Goal: Find contact information: Find contact information

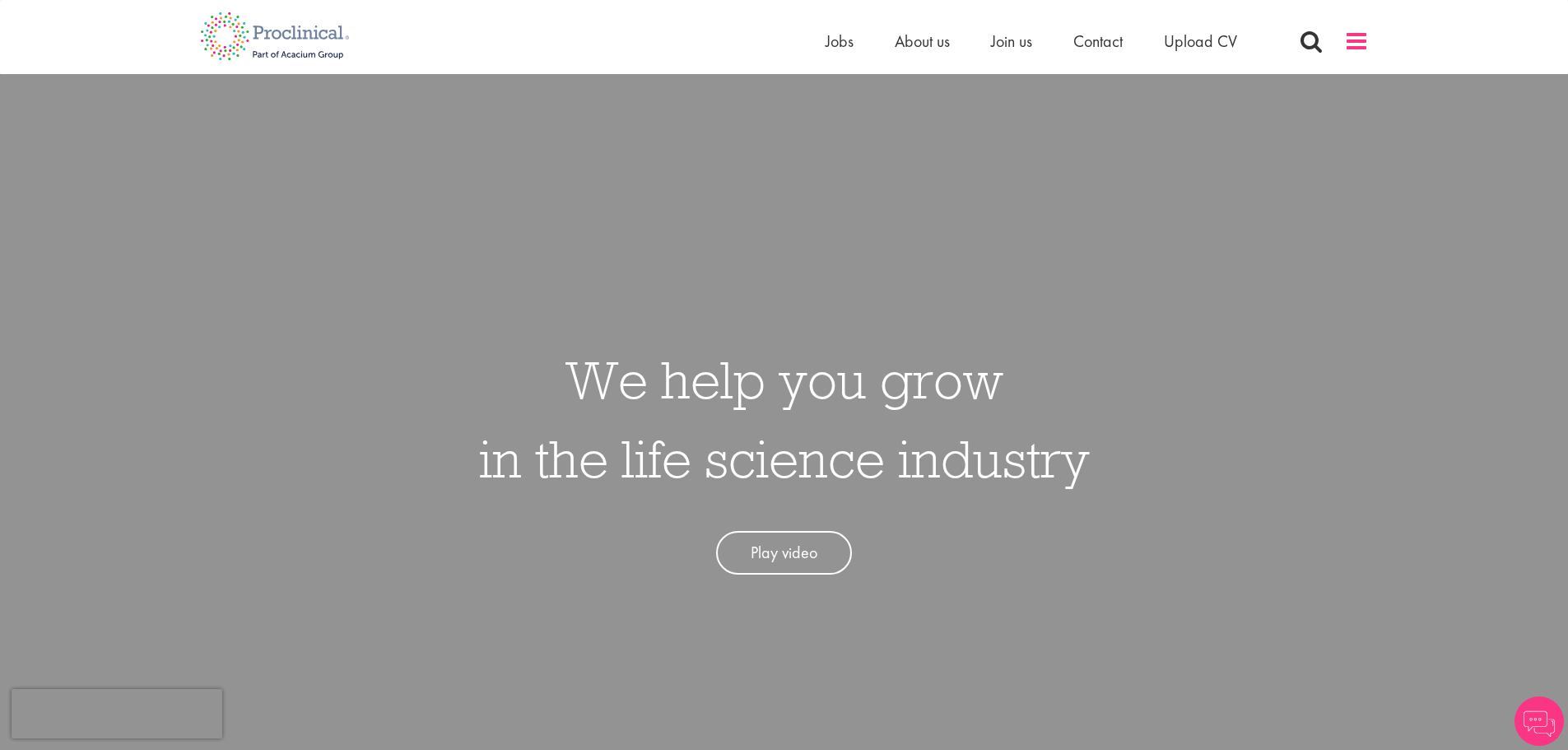
click at [1356, 38] on span at bounding box center [1357, 41] width 25 height 25
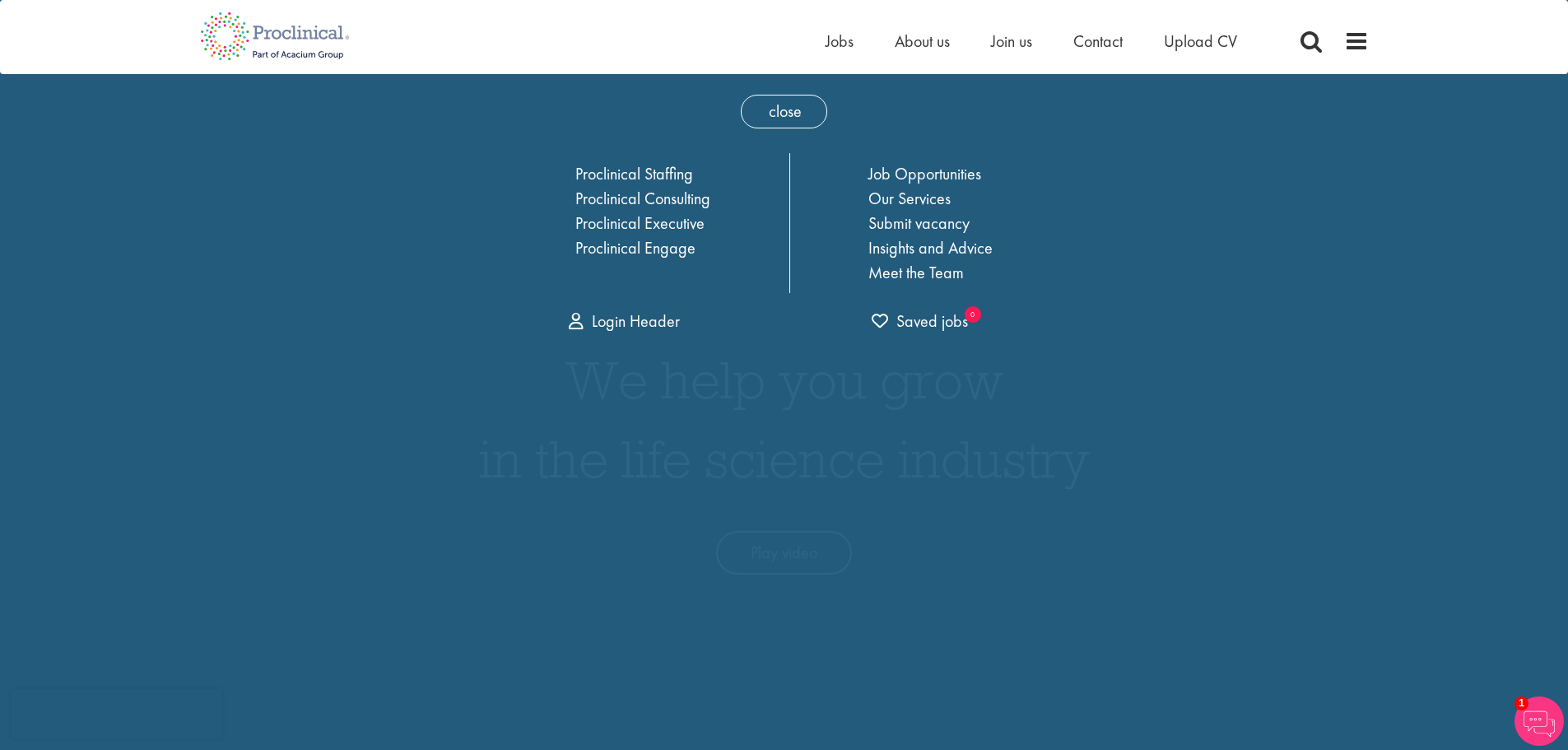
click at [810, 99] on span "close" at bounding box center [784, 112] width 87 height 34
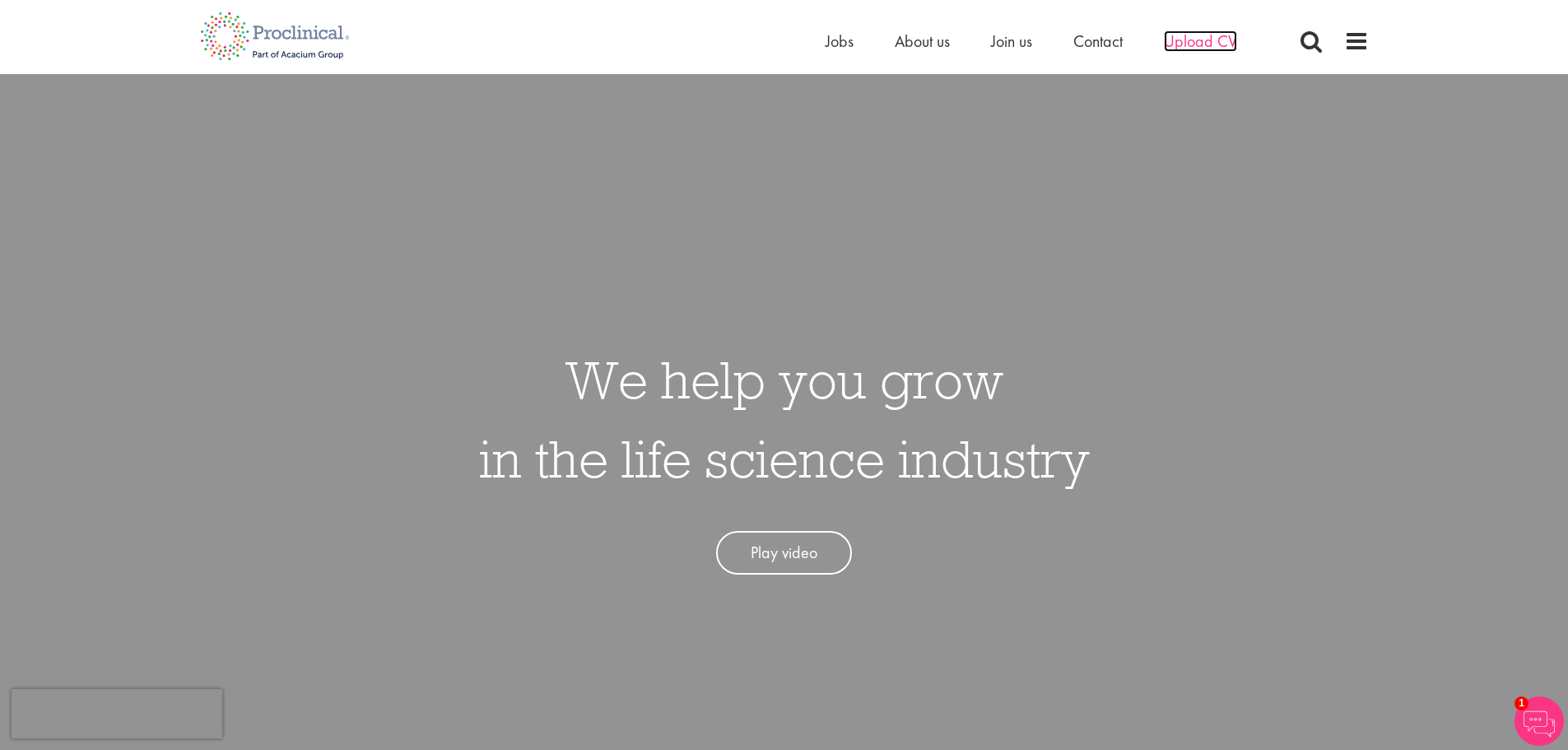
click at [1221, 50] on span "Upload CV" at bounding box center [1200, 41] width 73 height 21
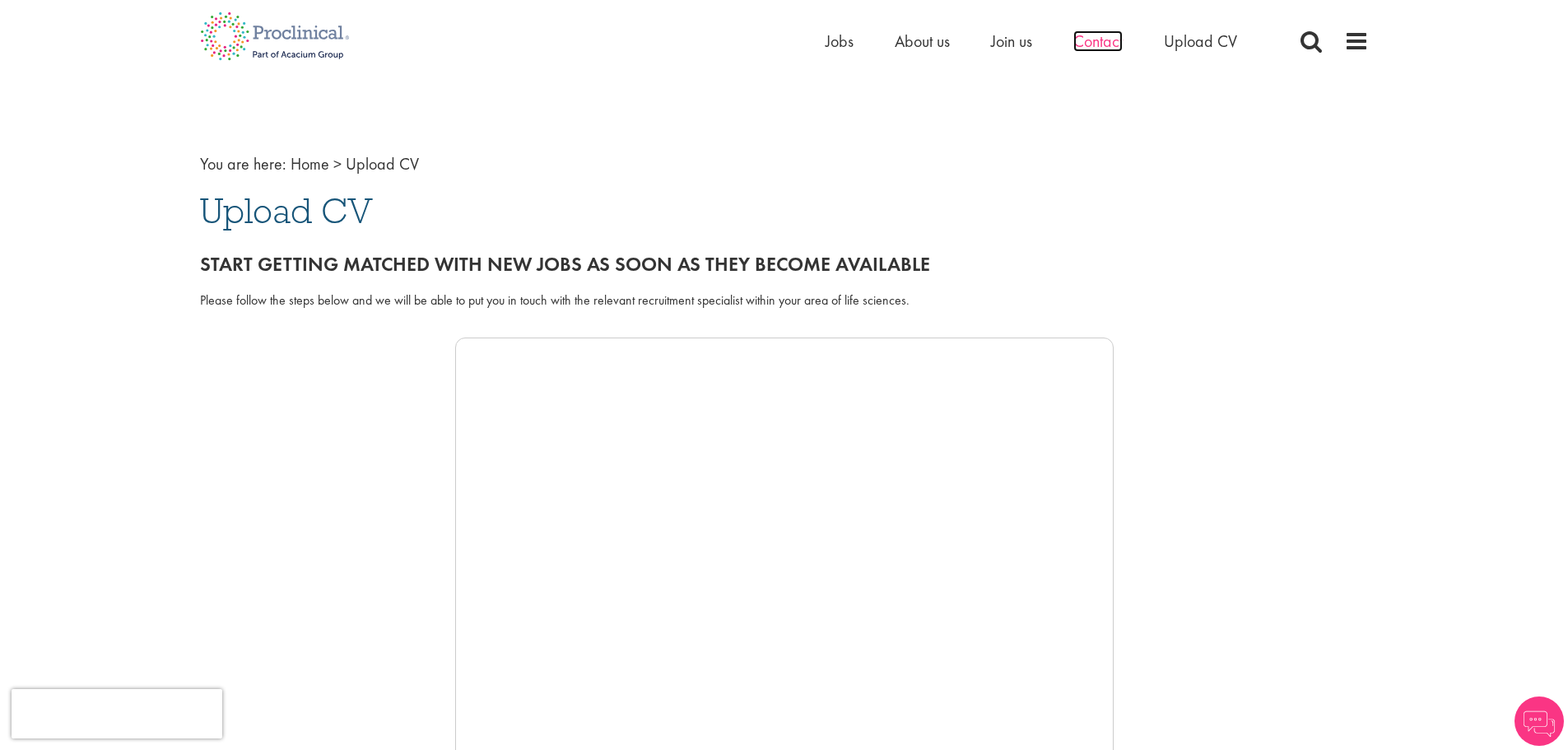
click at [1121, 44] on span "Contact" at bounding box center [1098, 41] width 50 height 21
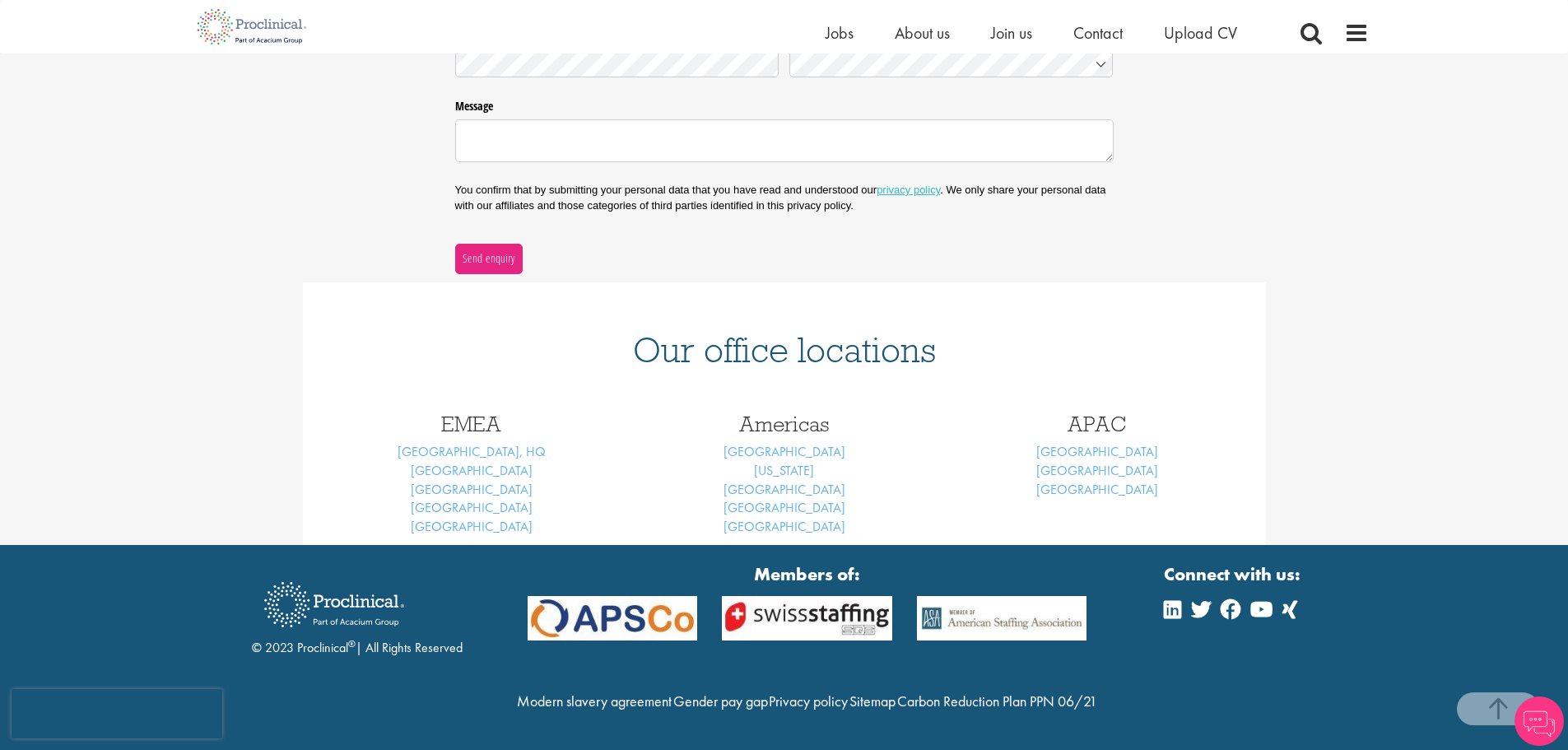
scroll to position [489, 0]
click at [476, 499] on link "Frankfurt" at bounding box center [472, 507] width 122 height 18
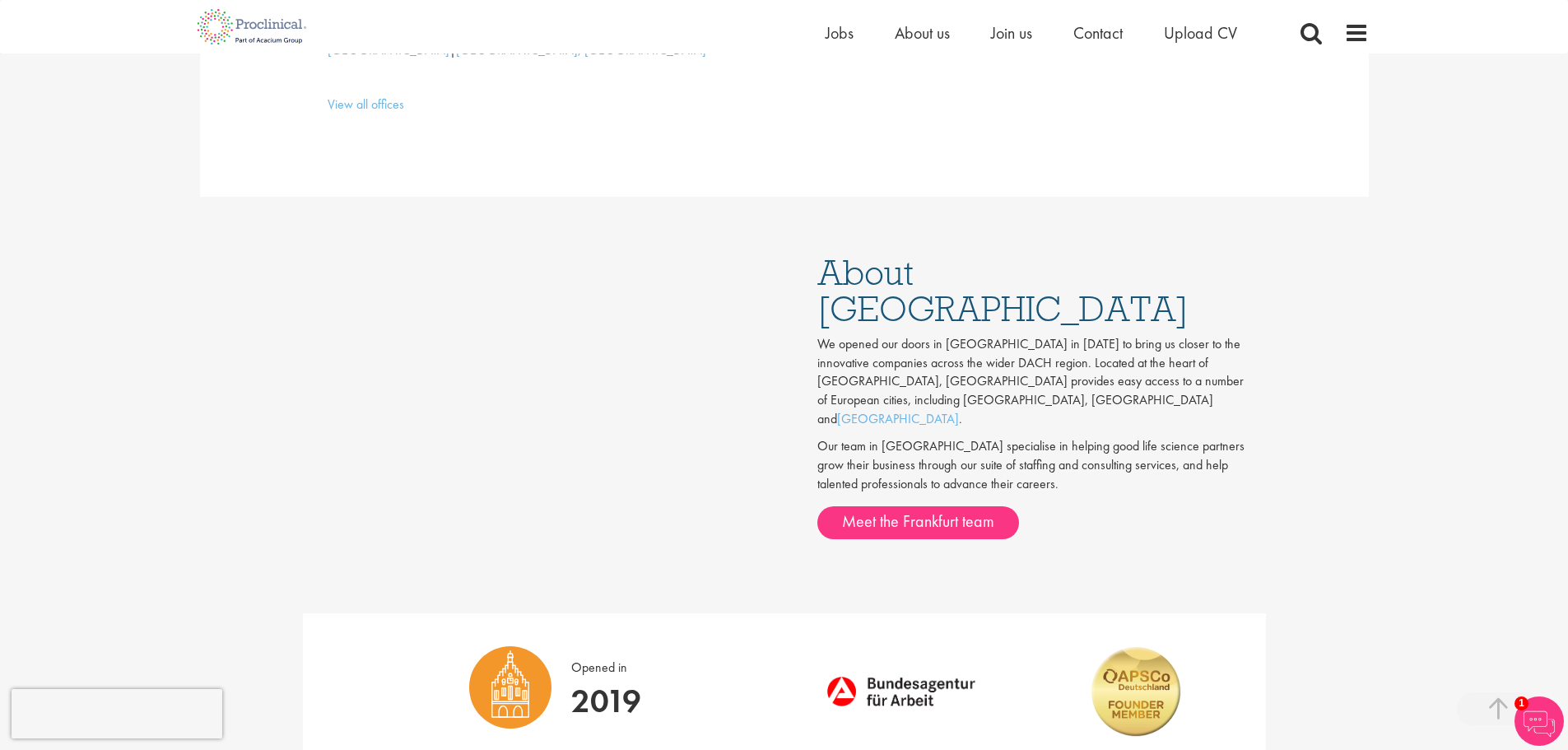
scroll to position [823, 0]
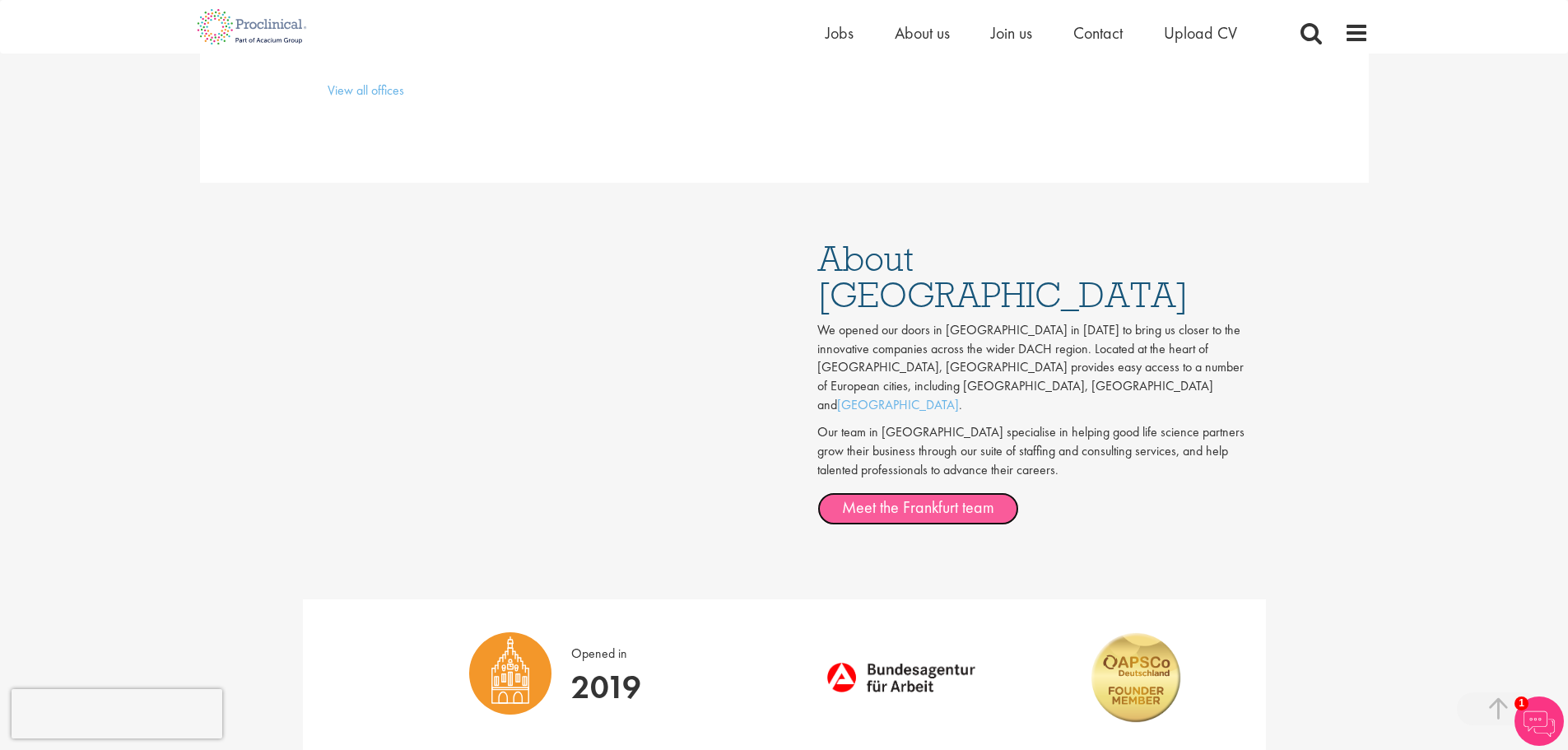
click at [955, 492] on link "Meet the Frankfurt team" at bounding box center [918, 508] width 202 height 33
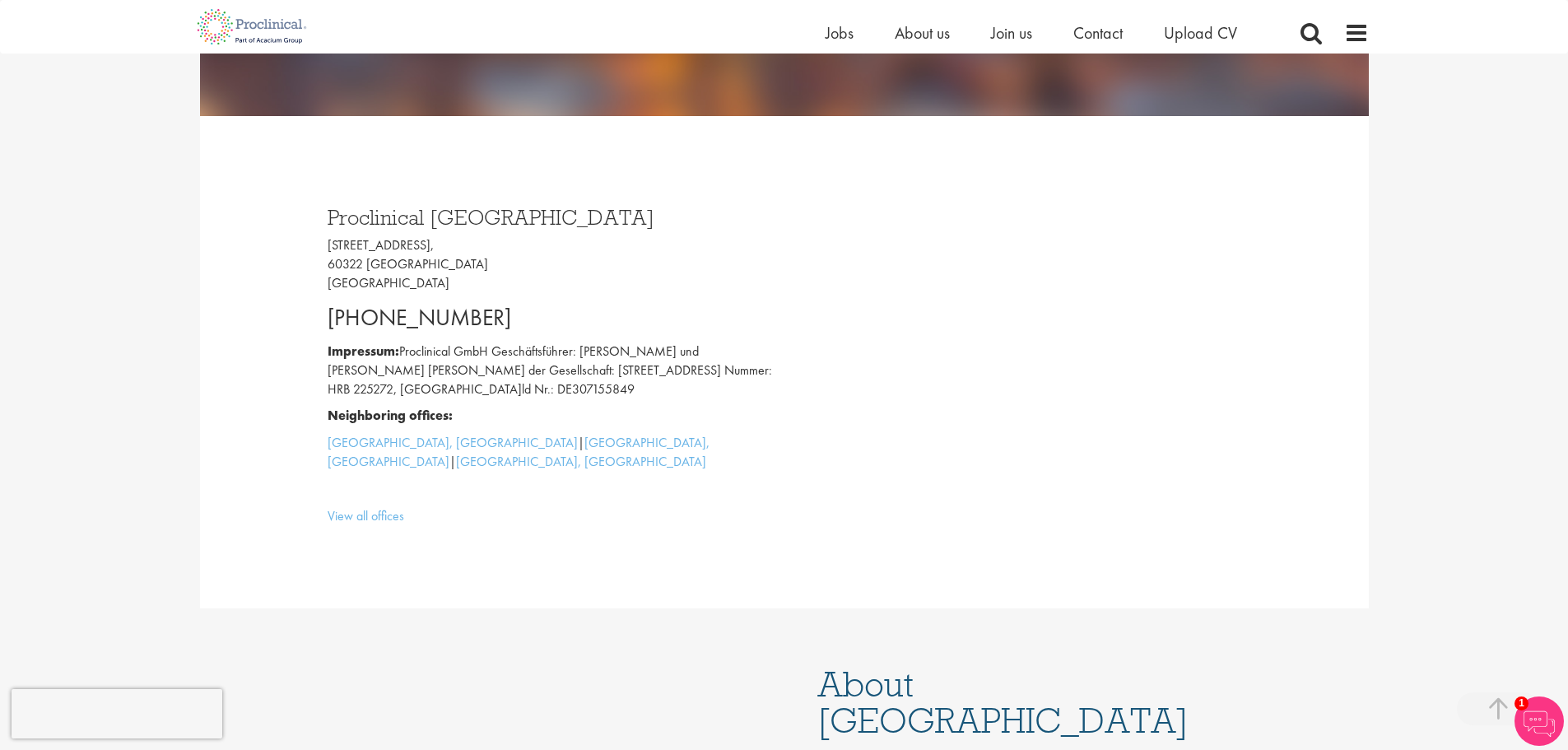
scroll to position [164, 0]
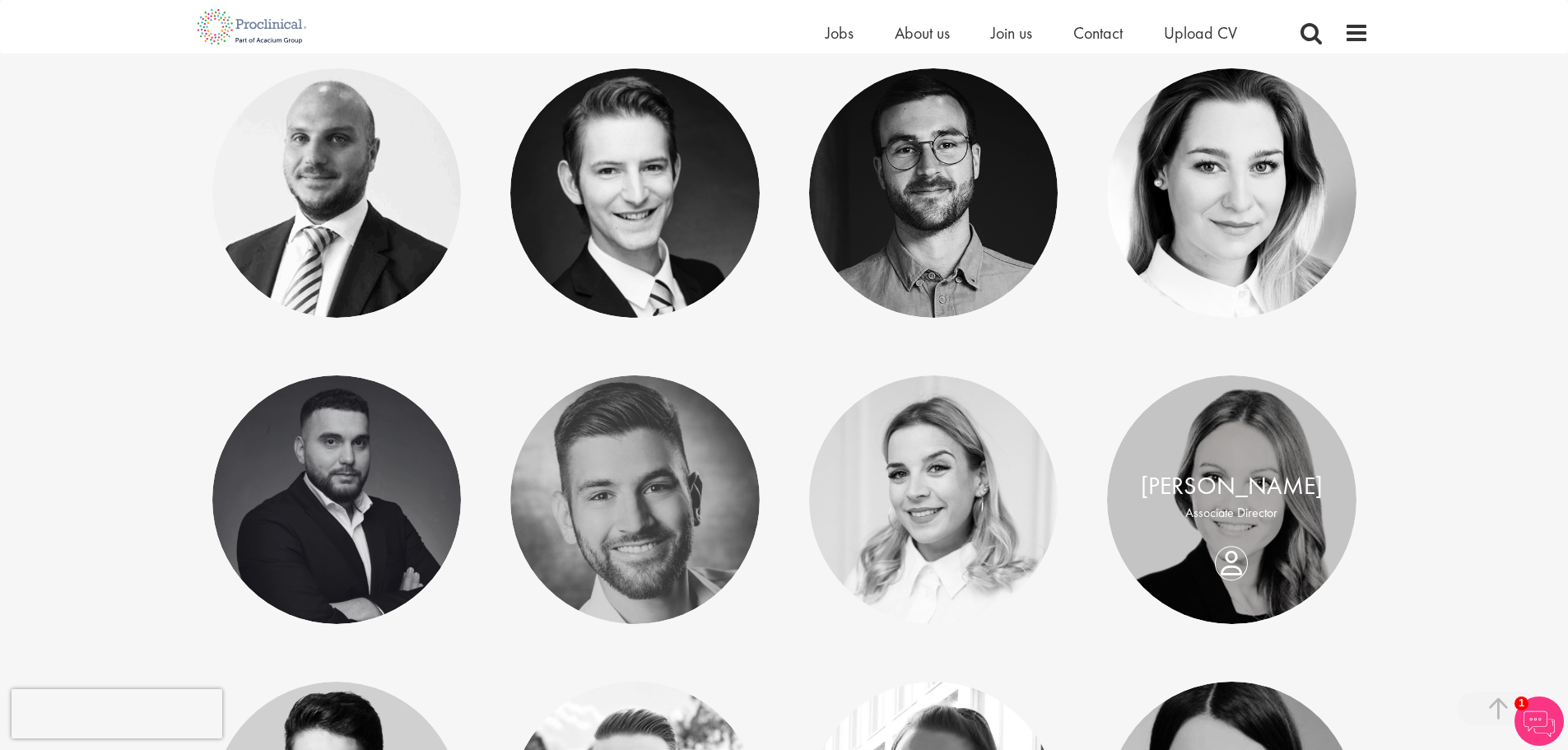
scroll to position [164, 0]
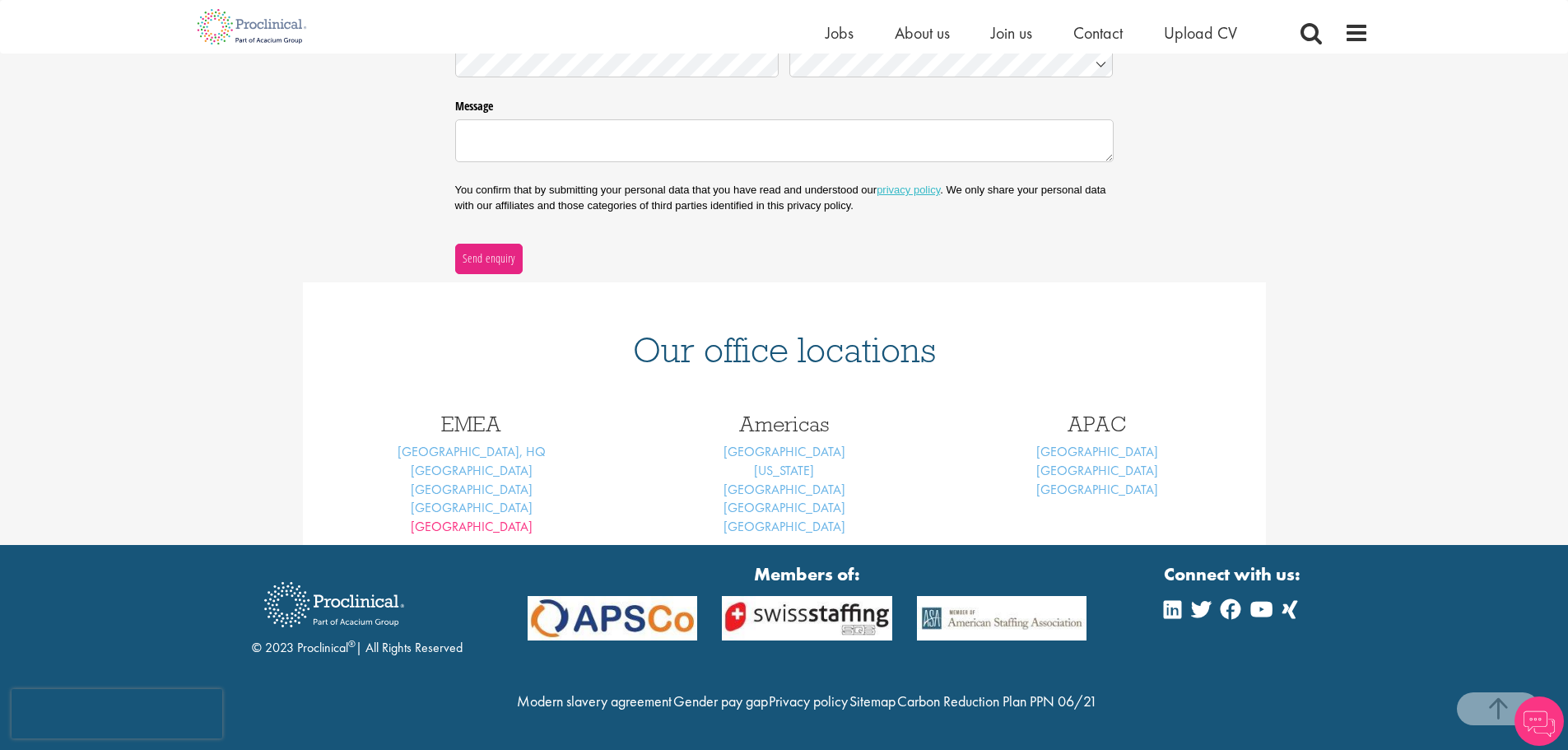
scroll to position [489, 0]
click at [477, 518] on link "[GEOGRAPHIC_DATA]" at bounding box center [472, 526] width 122 height 18
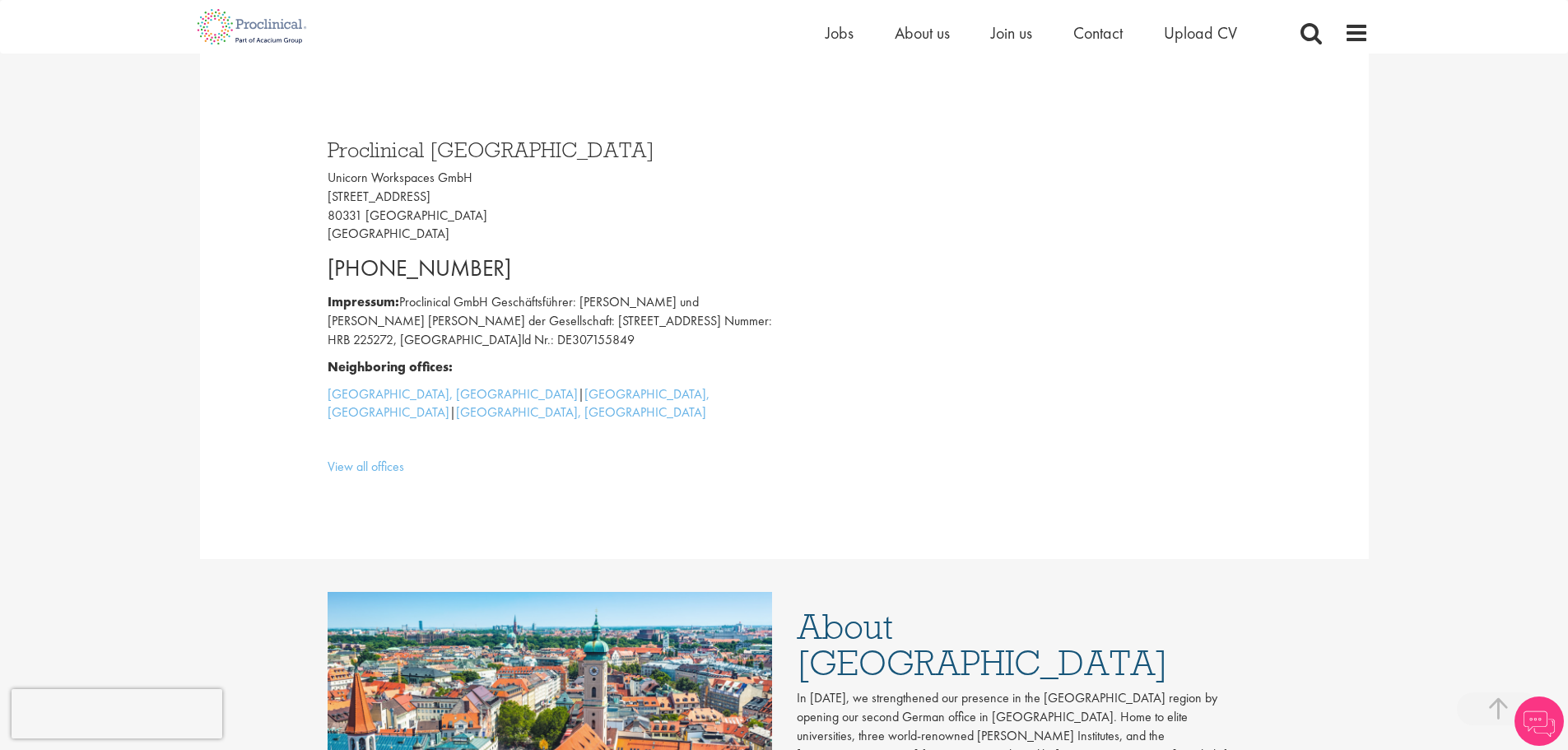
scroll to position [659, 0]
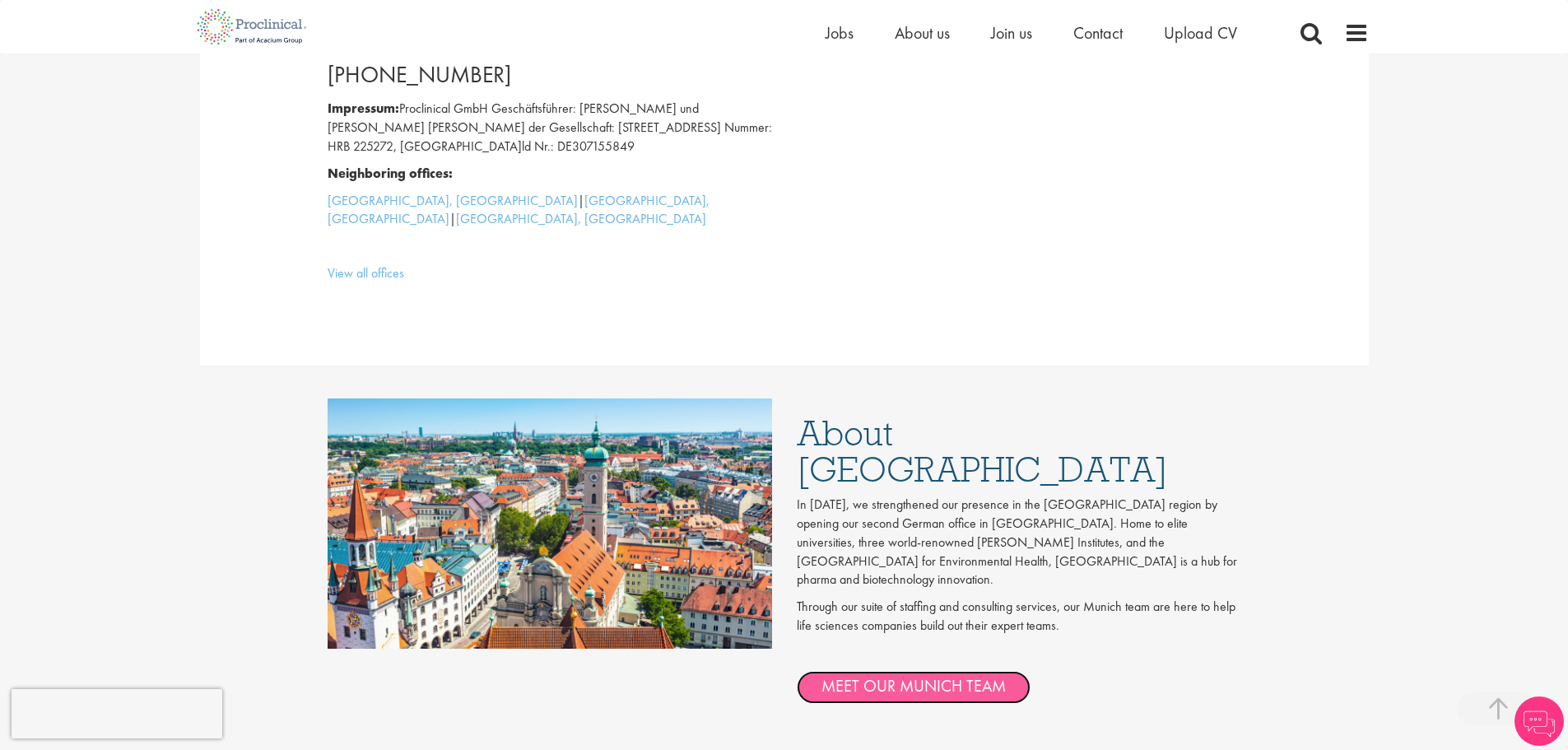
click at [920, 671] on link "MEET OUR MUNICH TEAM" at bounding box center [914, 687] width 233 height 33
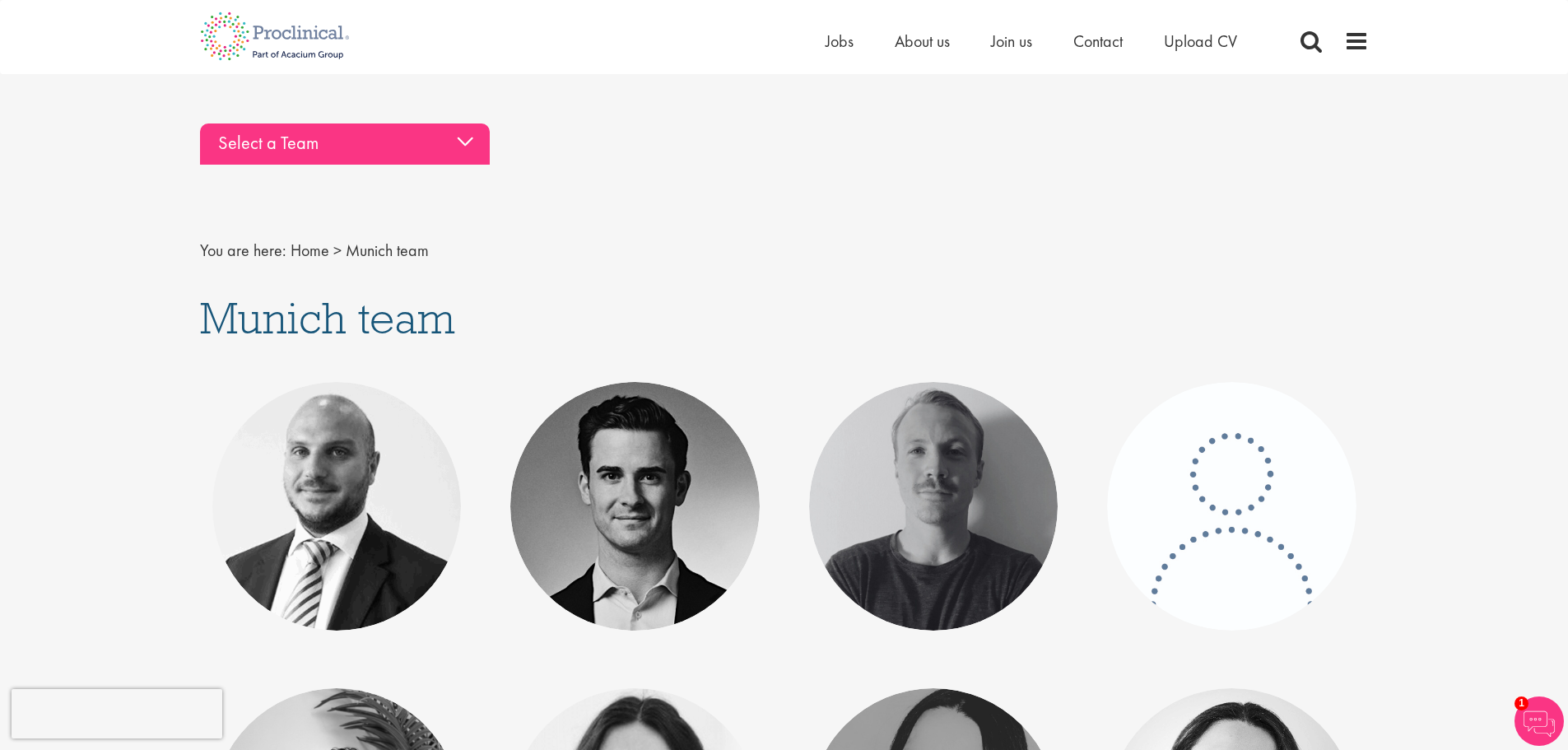
click at [455, 139] on div "Select a Team" at bounding box center [345, 144] width 290 height 42
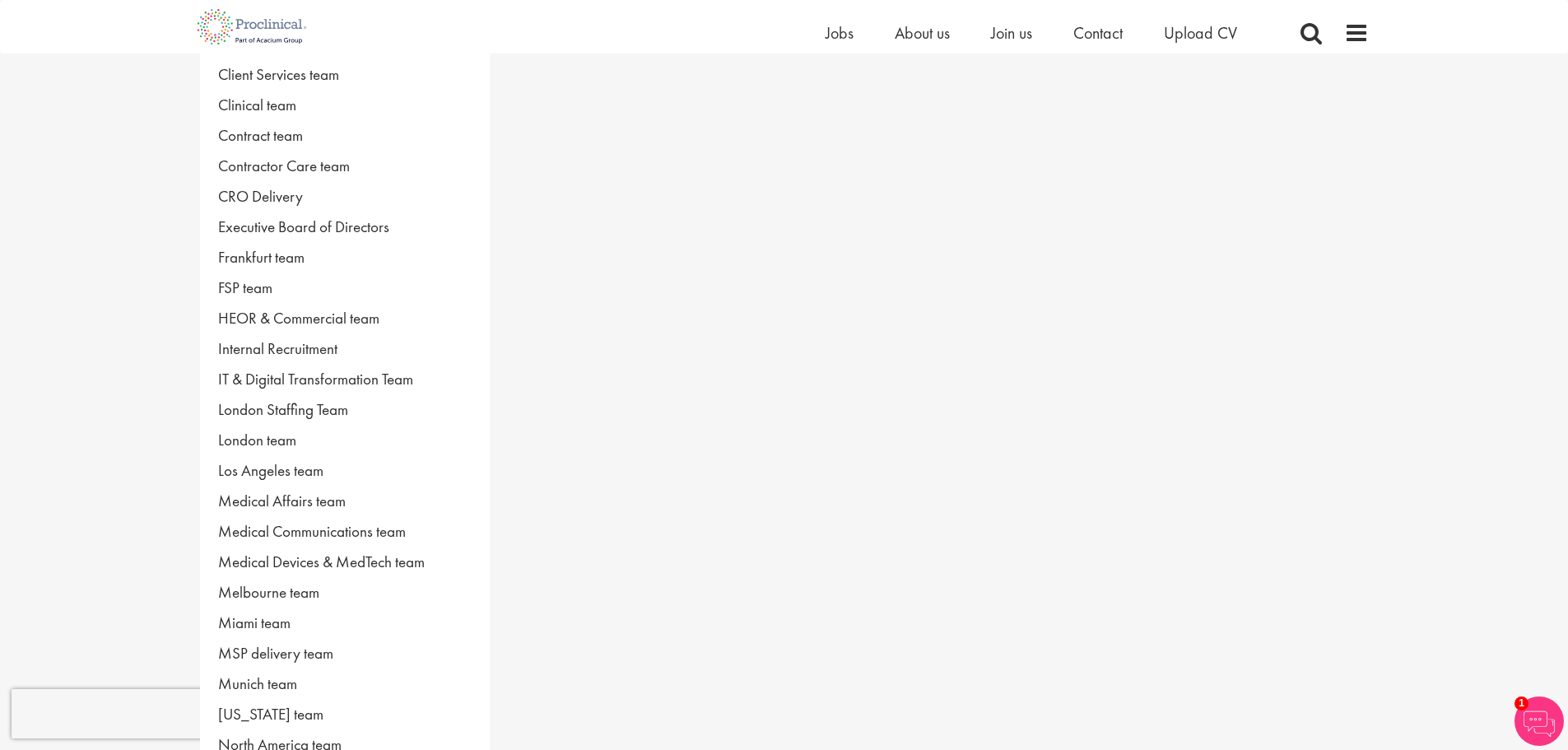
scroll to position [164, 0]
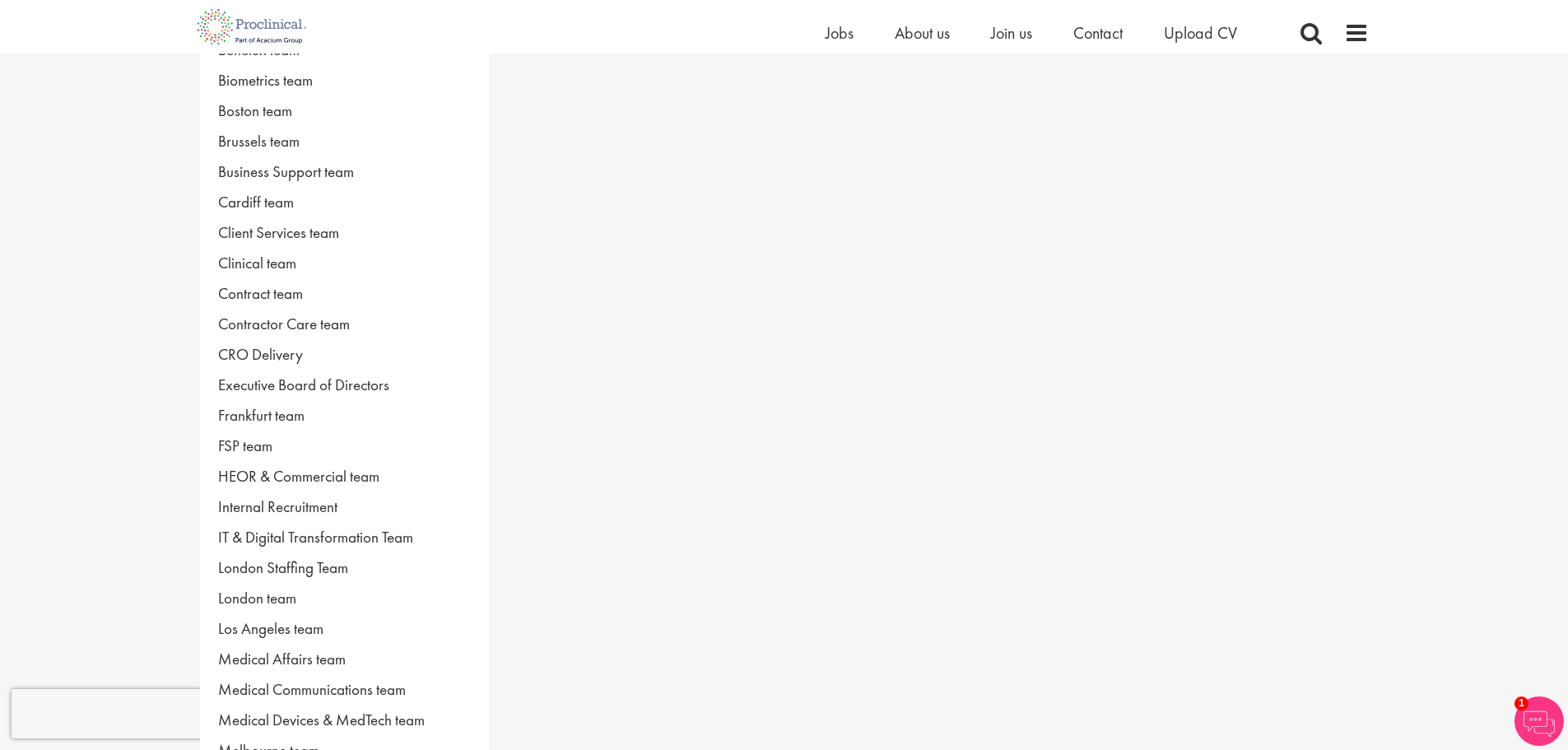
click at [828, 20] on div "Home Jobs About us Join us Contact Upload CV" at bounding box center [778, 27] width 1181 height 54
click at [835, 25] on span "Jobs" at bounding box center [840, 32] width 28 height 21
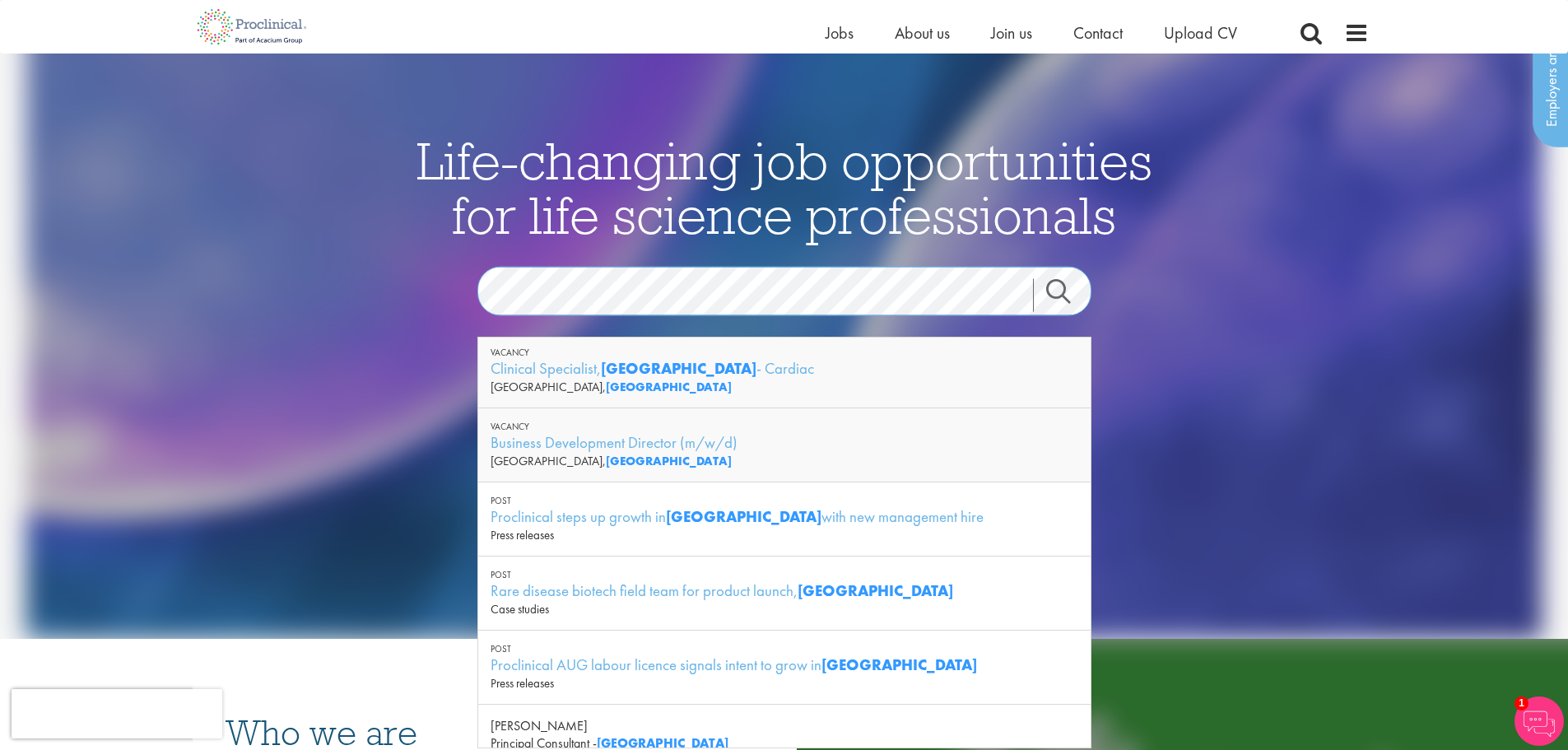
scroll to position [154, 0]
